Goal: Communication & Community: Connect with others

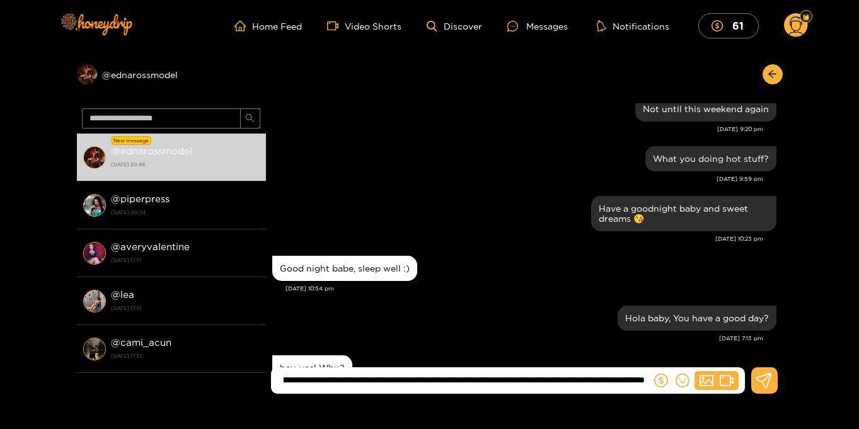
type input "**********"
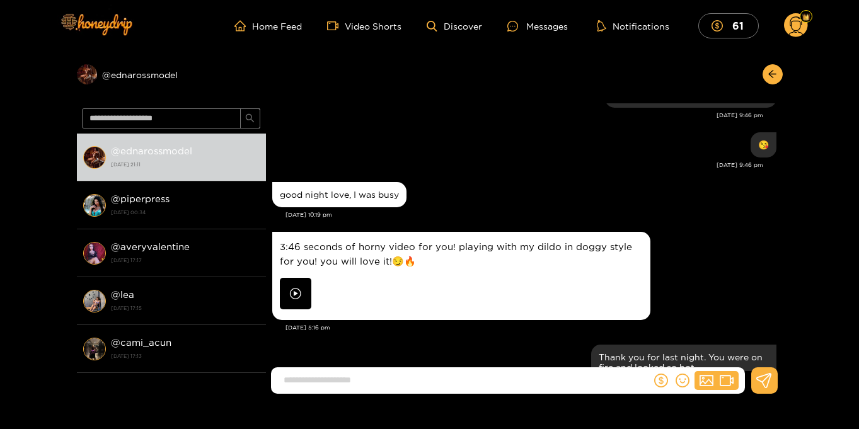
click at [292, 280] on img at bounding box center [296, 294] width 32 height 32
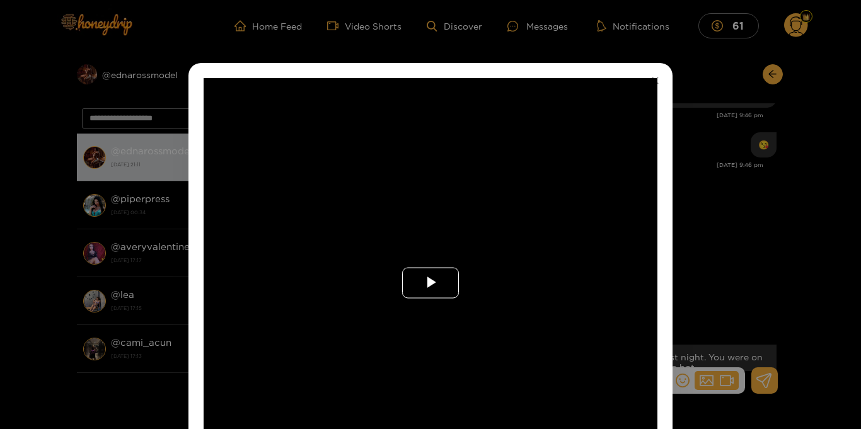
click at [430, 283] on span "Video Player" at bounding box center [430, 283] width 0 height 0
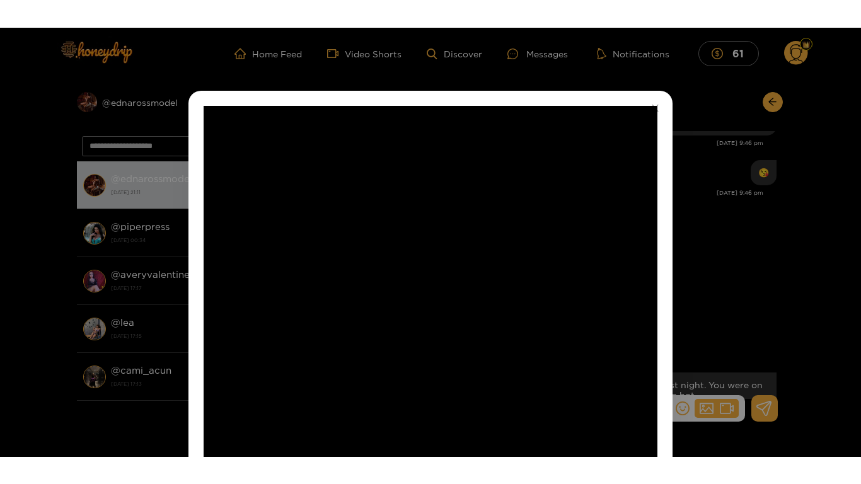
scroll to position [59, 0]
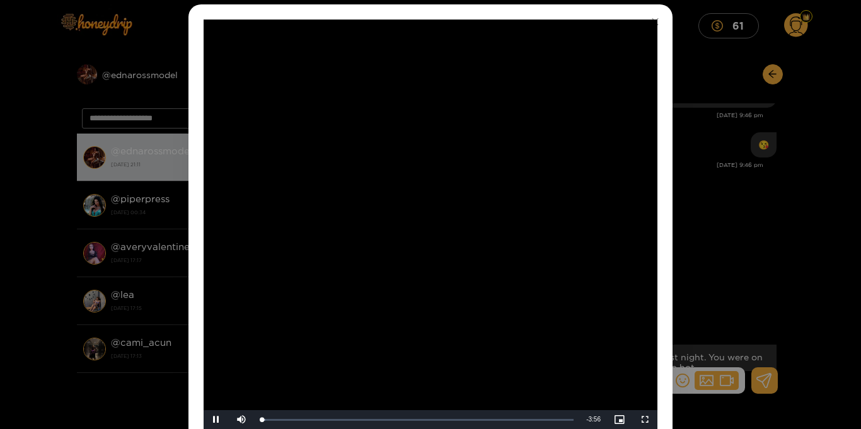
click at [415, 278] on video "Video Player" at bounding box center [430, 225] width 454 height 410
click at [645, 420] on span "Video Player" at bounding box center [645, 420] width 0 height 0
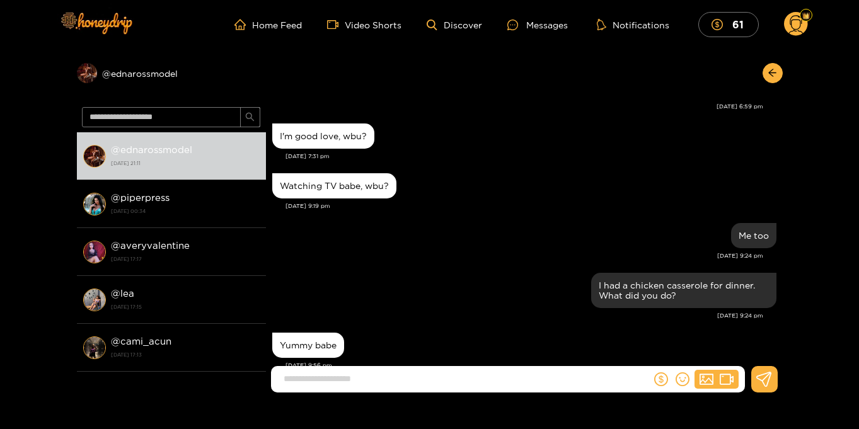
scroll to position [0, 0]
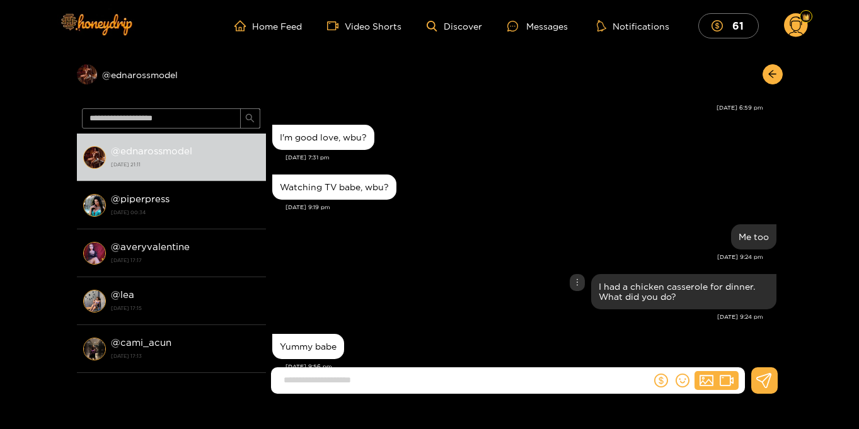
click at [496, 271] on div "I had a chicken casserole for dinner. What did you do?" at bounding box center [524, 292] width 504 height 42
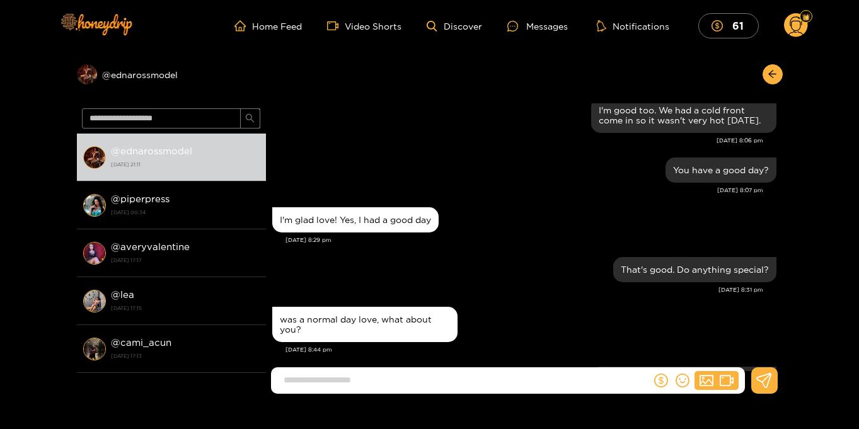
scroll to position [63469, 0]
click at [355, 381] on input at bounding box center [464, 380] width 374 height 21
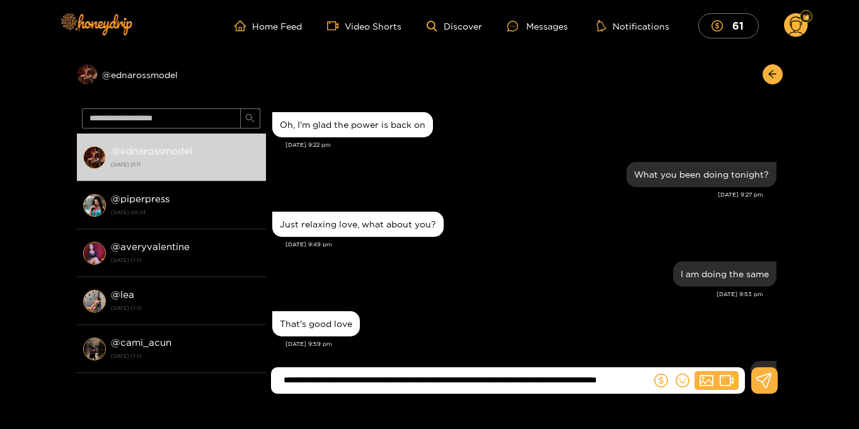
scroll to position [63151, 0]
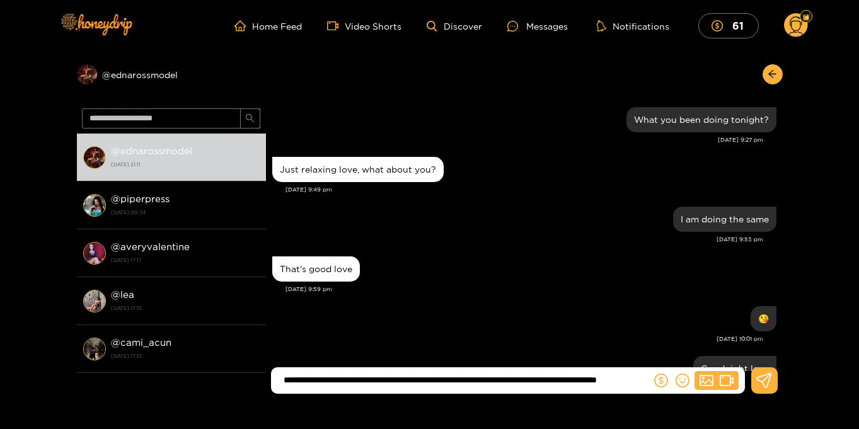
type input "**********"
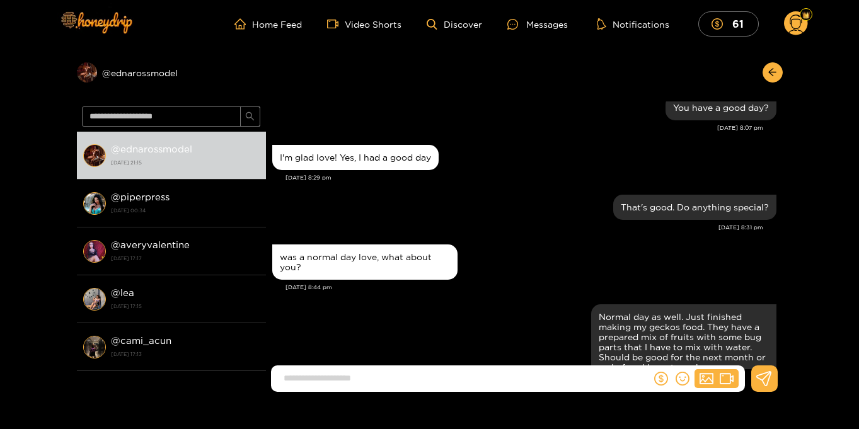
scroll to position [0, 0]
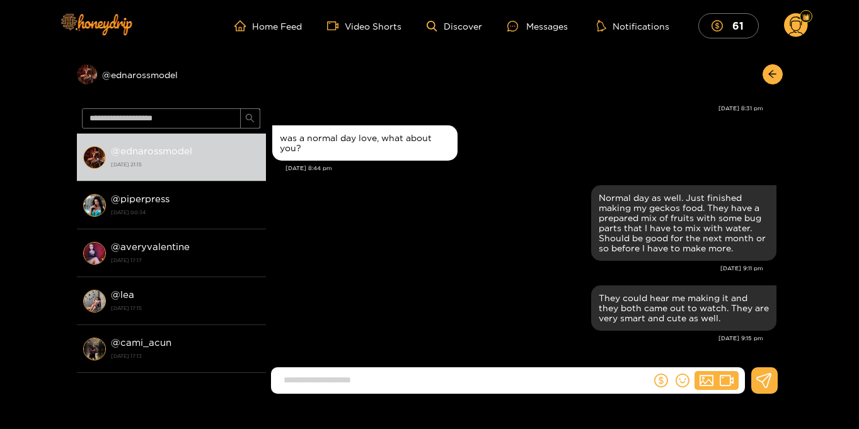
scroll to position [1, 0]
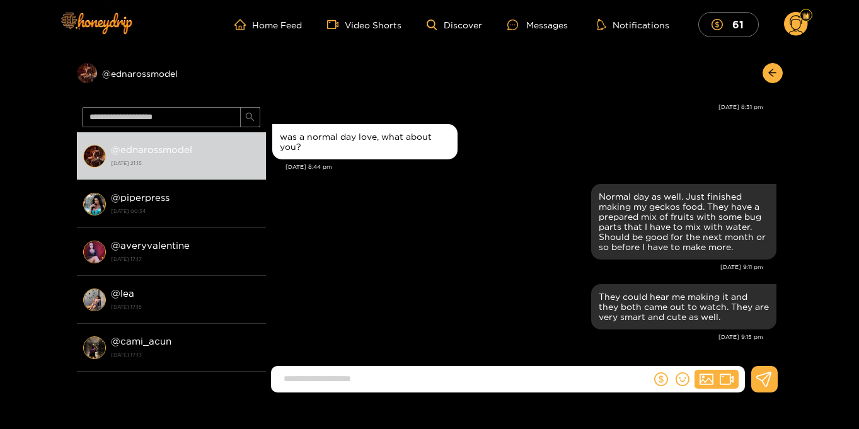
click at [800, 25] on icon at bounding box center [795, 26] width 14 height 22
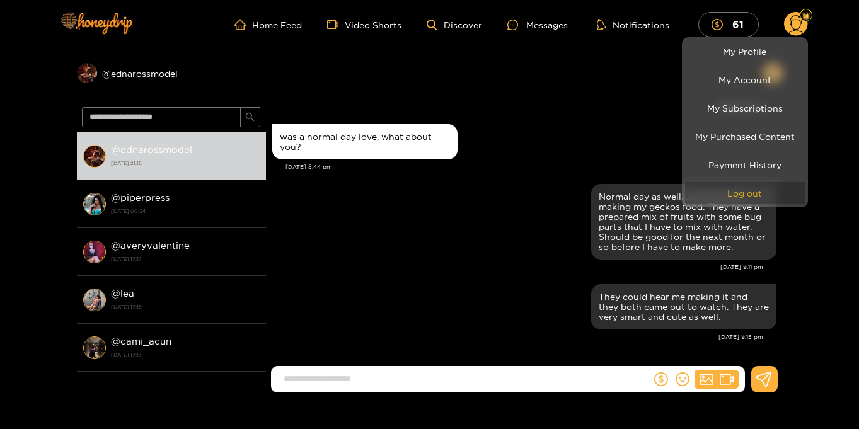
click at [737, 195] on button "Log out" at bounding box center [745, 193] width 120 height 22
